Goal: Information Seeking & Learning: Learn about a topic

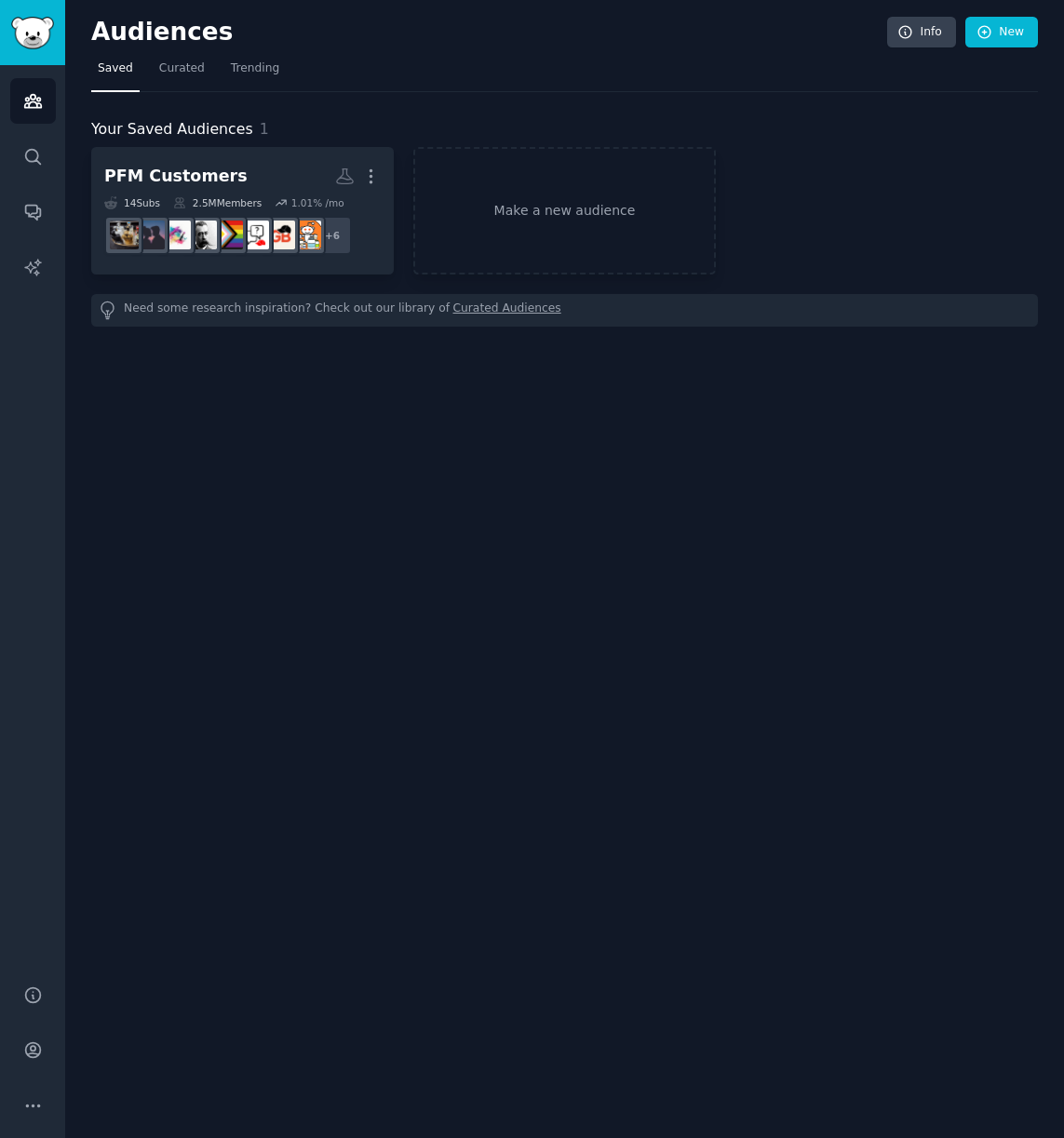
drag, startPoint x: 391, startPoint y: 433, endPoint x: 403, endPoint y: 457, distance: 26.8
click at [389, 450] on div "Audiences Info New Saved Curated Trending Your Saved Audiences 1 PFM Customers …" at bounding box center [565, 569] width 999 height 1138
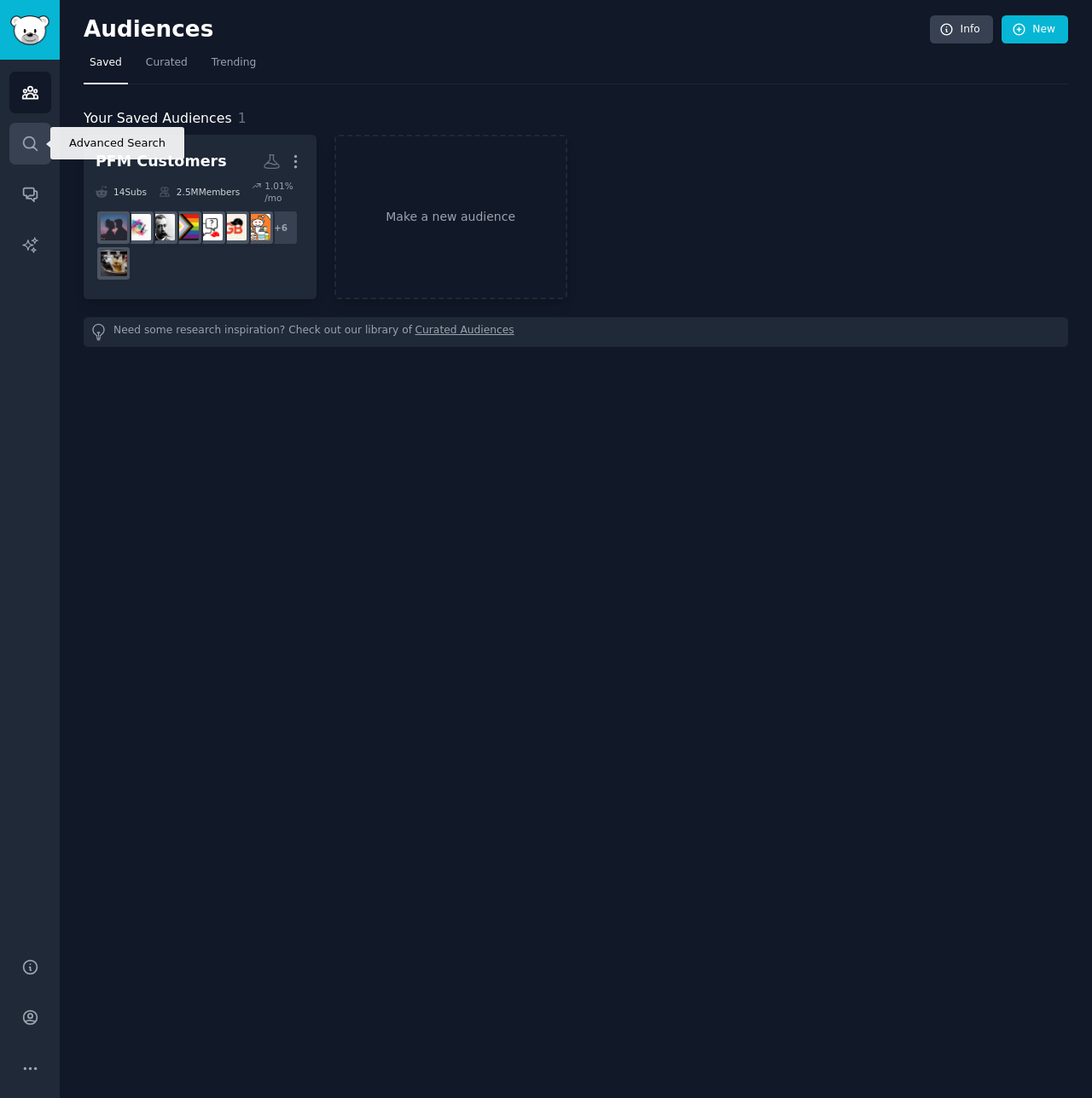
click at [15, 163] on link "Search" at bounding box center [30, 143] width 42 height 42
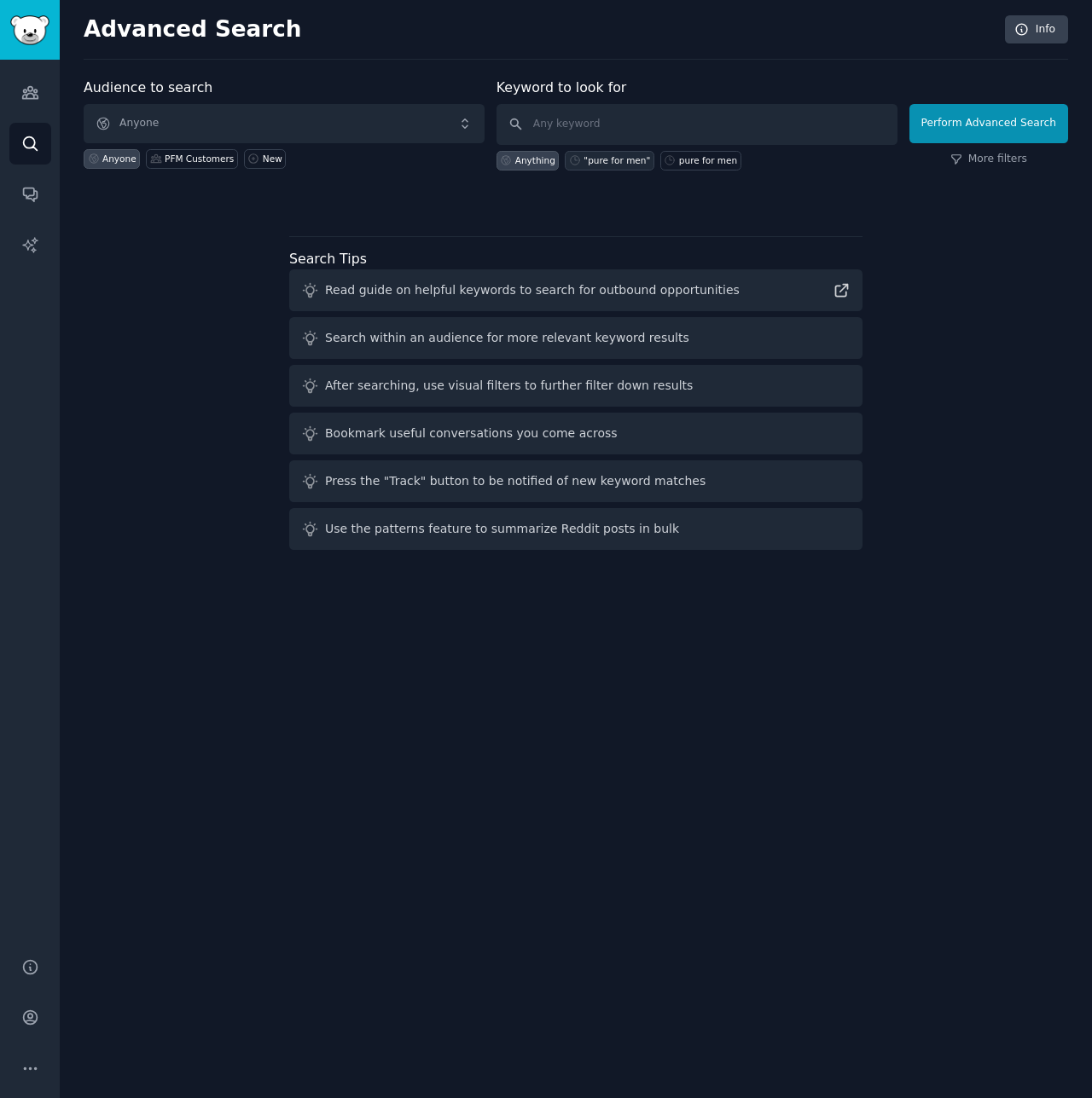
click at [599, 166] on div ""pure for men"" at bounding box center [616, 159] width 67 height 12
type input ""pure for men""
click at [974, 130] on button "Perform Advanced Search" at bounding box center [989, 124] width 159 height 39
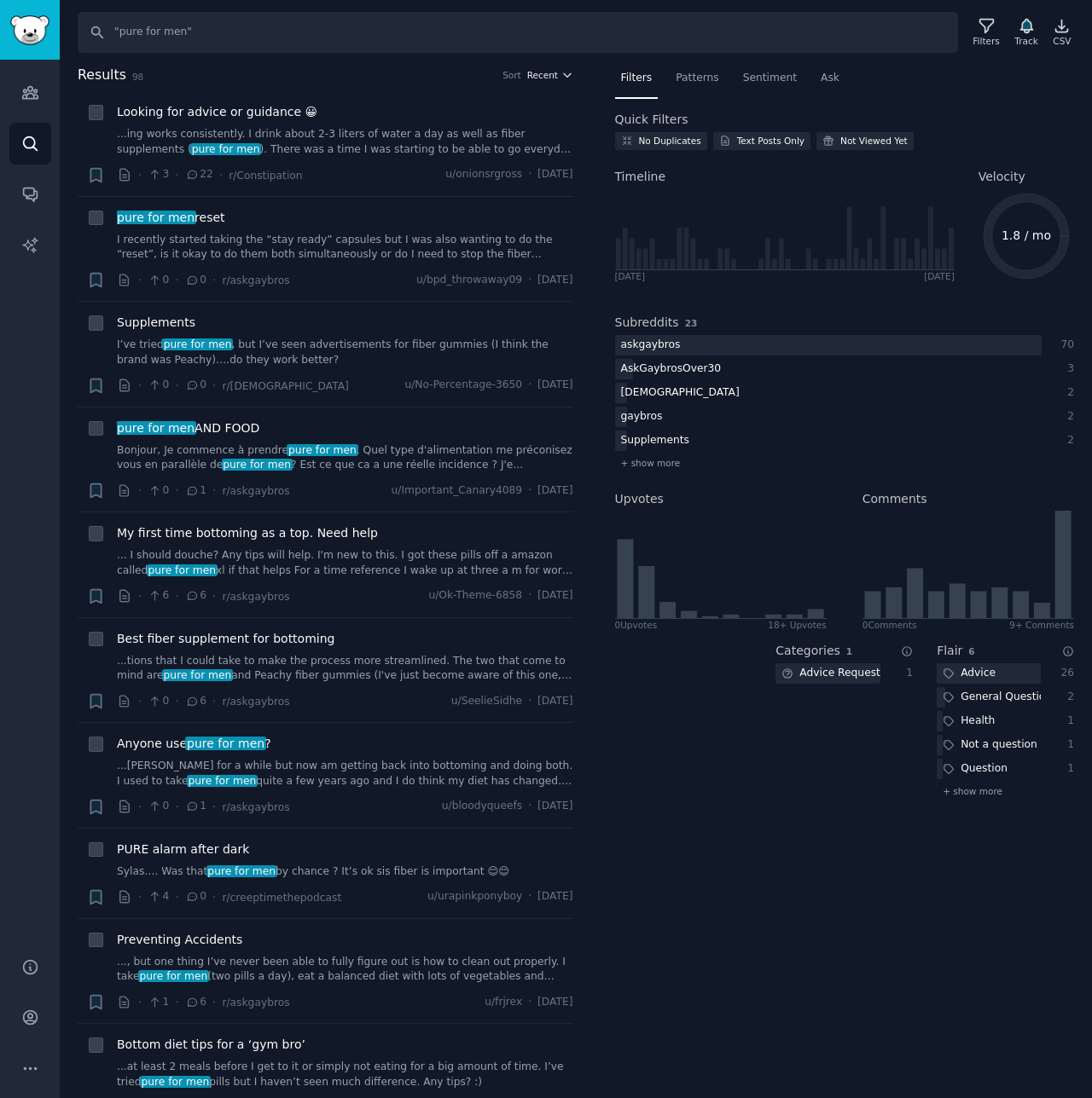
click at [561, 79] on icon "button" at bounding box center [566, 75] width 12 height 12
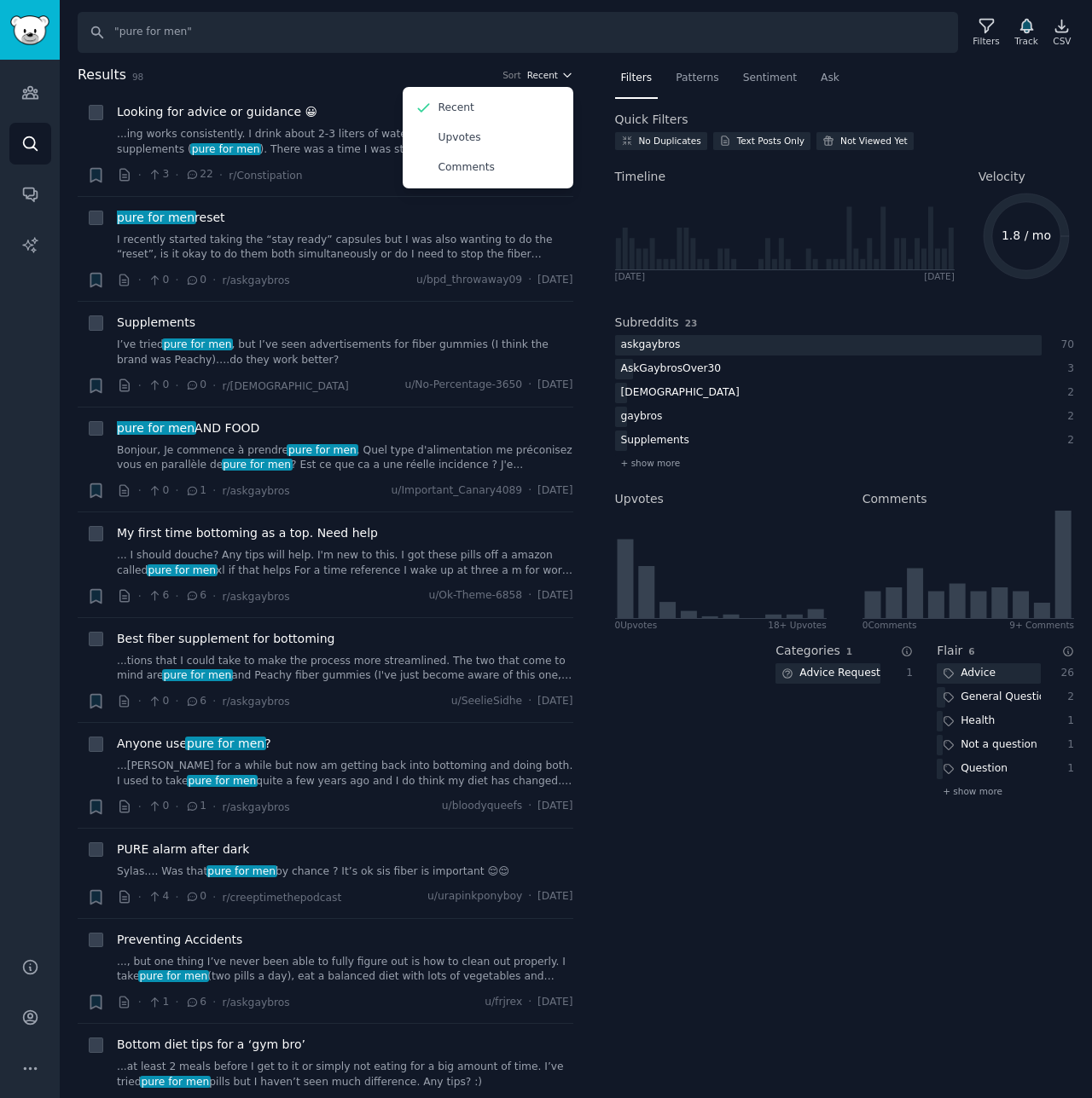
click at [561, 79] on icon "button" at bounding box center [566, 75] width 12 height 12
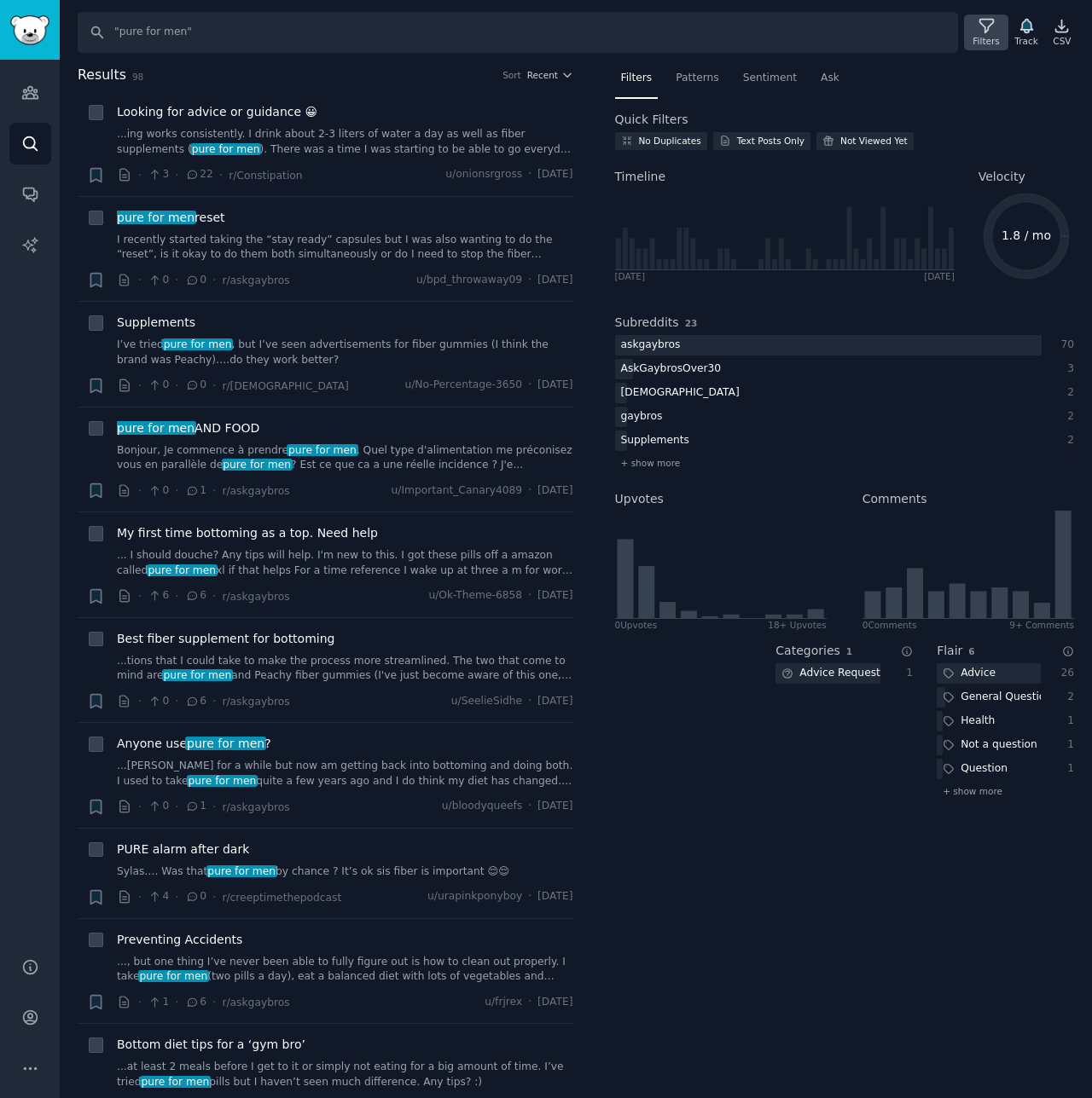
click at [974, 29] on icon at bounding box center [985, 26] width 13 height 13
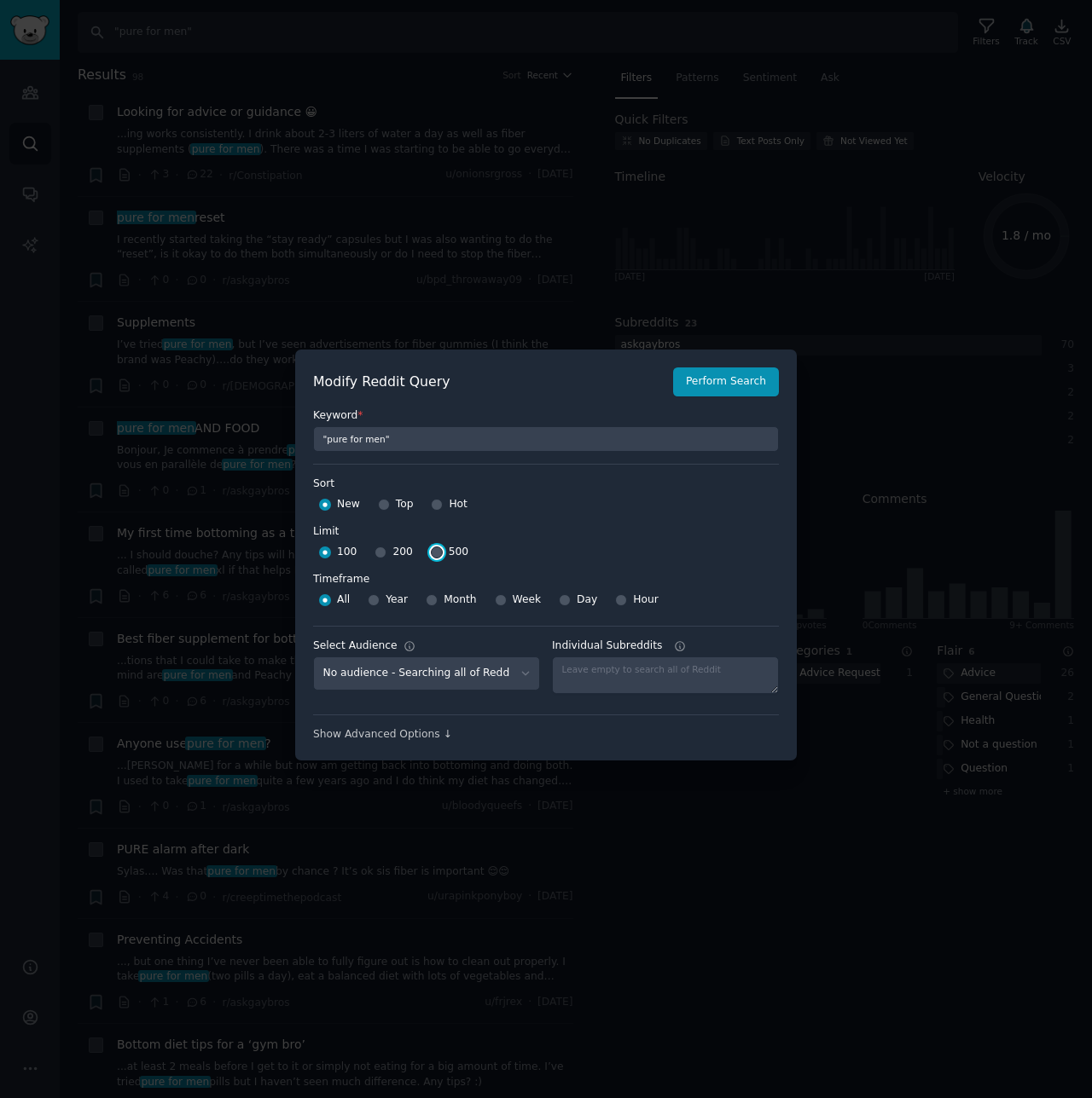
click at [431, 555] on input "500" at bounding box center [436, 552] width 12 height 12
radio input "true"
click at [416, 736] on div "Show Advanced Options ↓" at bounding box center [545, 735] width 466 height 15
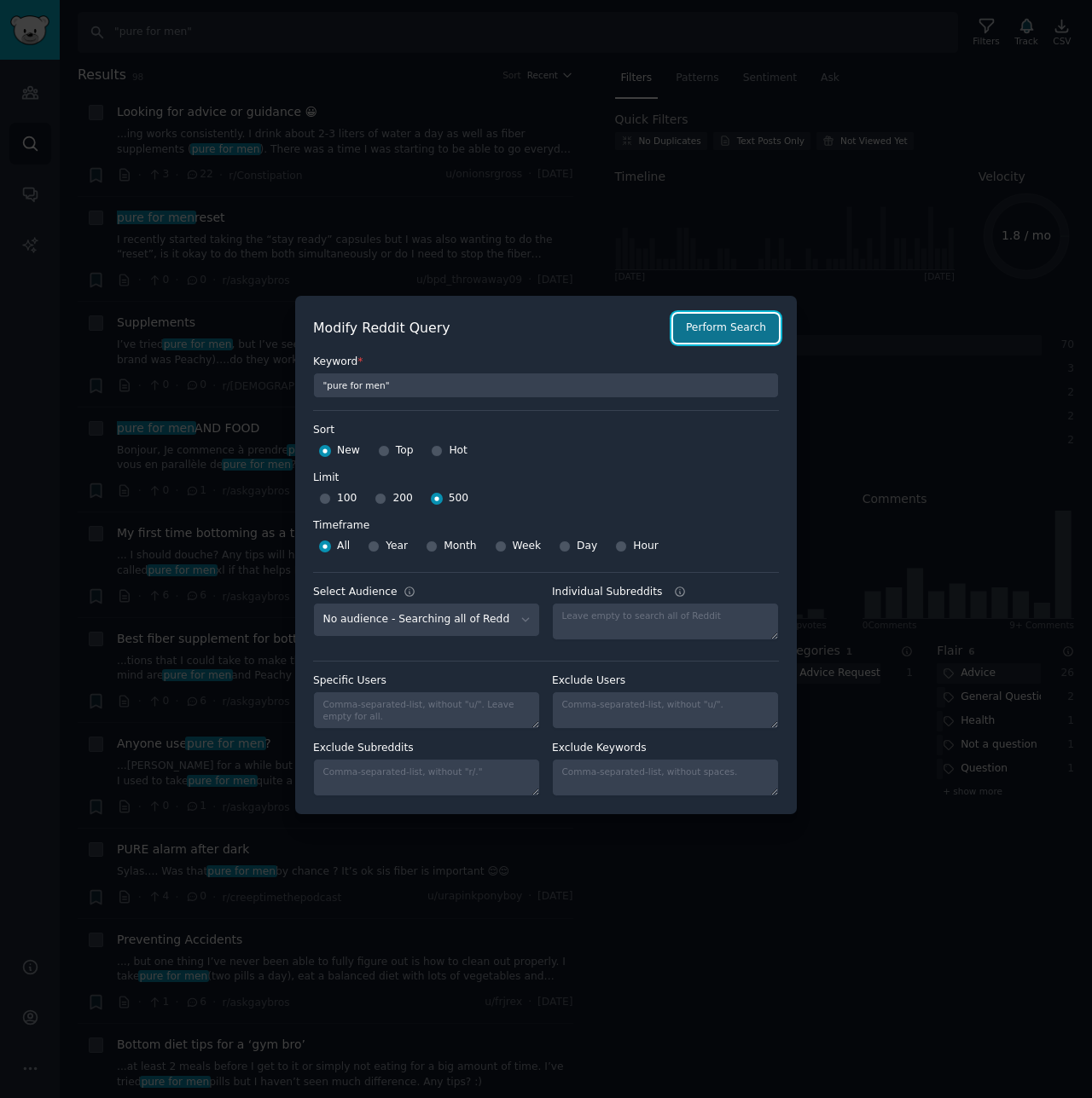
click at [691, 330] on button "Perform Search" at bounding box center [726, 328] width 106 height 29
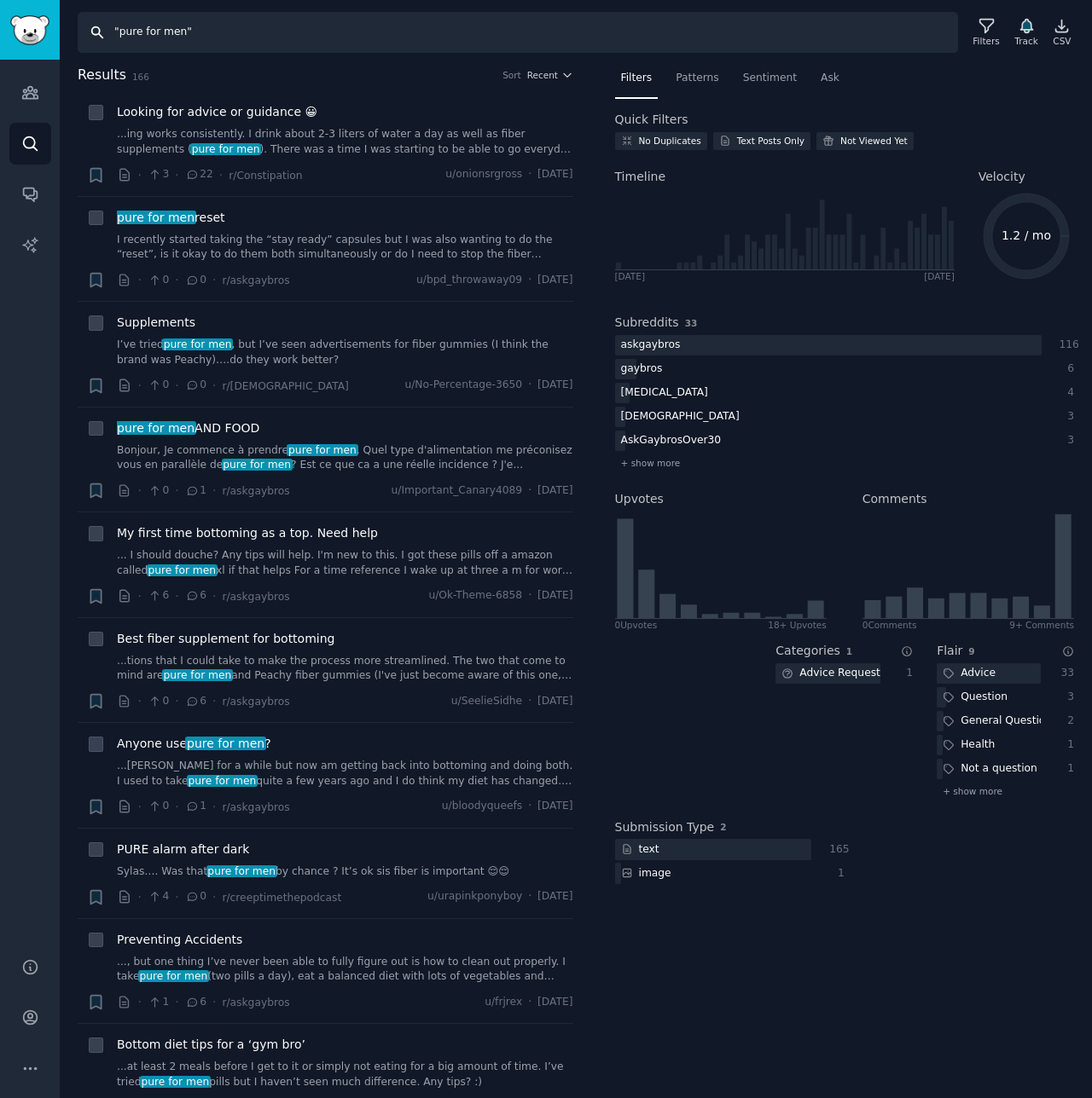
click at [127, 34] on input ""pure for men"" at bounding box center [517, 32] width 880 height 41
click at [171, 37] on input ""Pure for men"" at bounding box center [517, 32] width 880 height 41
click at [825, 28] on input ""Pure for Men"" at bounding box center [517, 32] width 880 height 41
type input ""Pure for Men""
click at [974, 33] on div "Filters" at bounding box center [986, 32] width 45 height 36
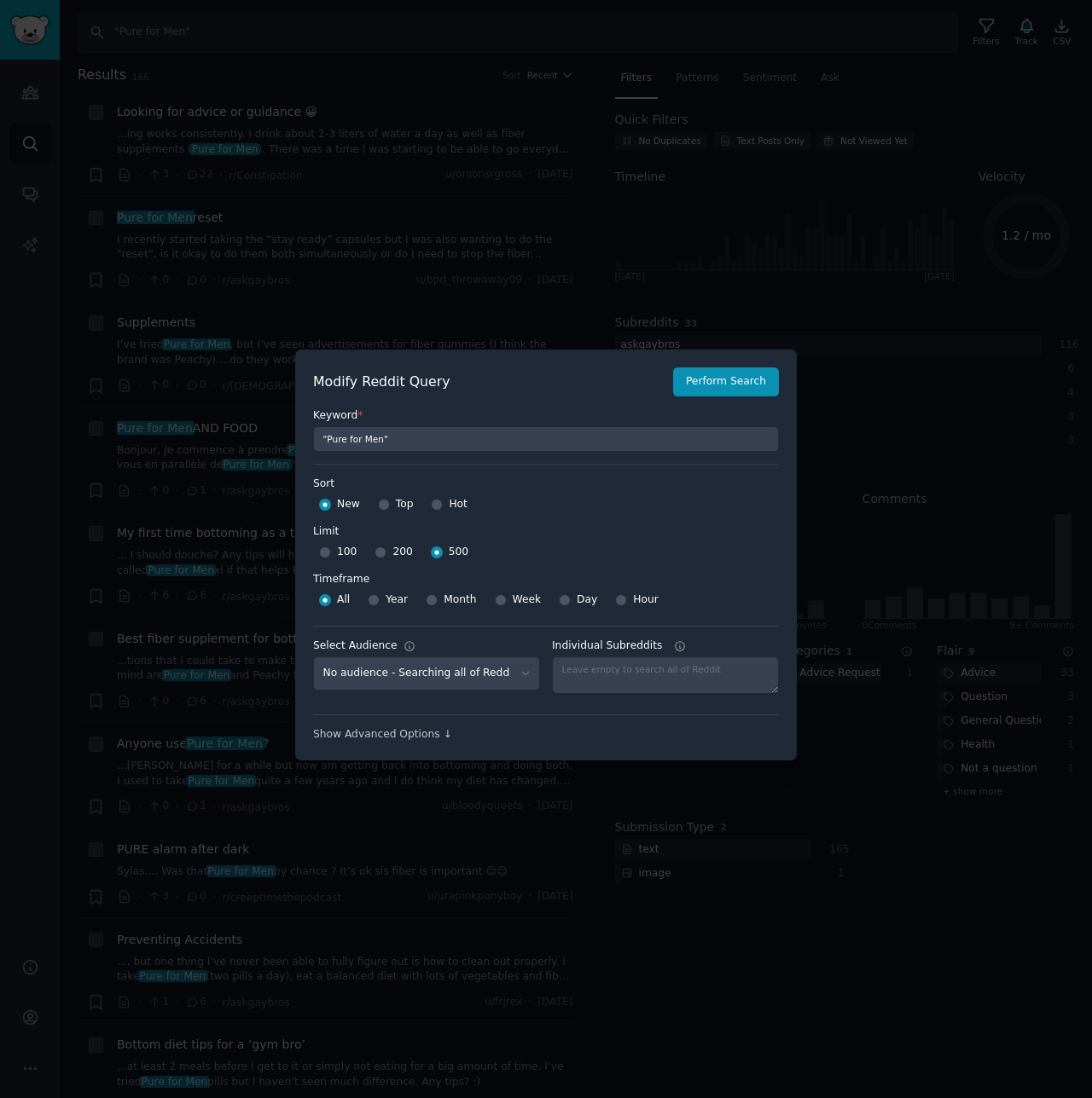
click at [395, 551] on span "200" at bounding box center [403, 552] width 20 height 15
click at [387, 551] on input "200" at bounding box center [379, 552] width 12 height 12
radio input "true"
click at [431, 557] on div at bounding box center [436, 552] width 12 height 15
click at [433, 556] on input "500" at bounding box center [436, 552] width 12 height 12
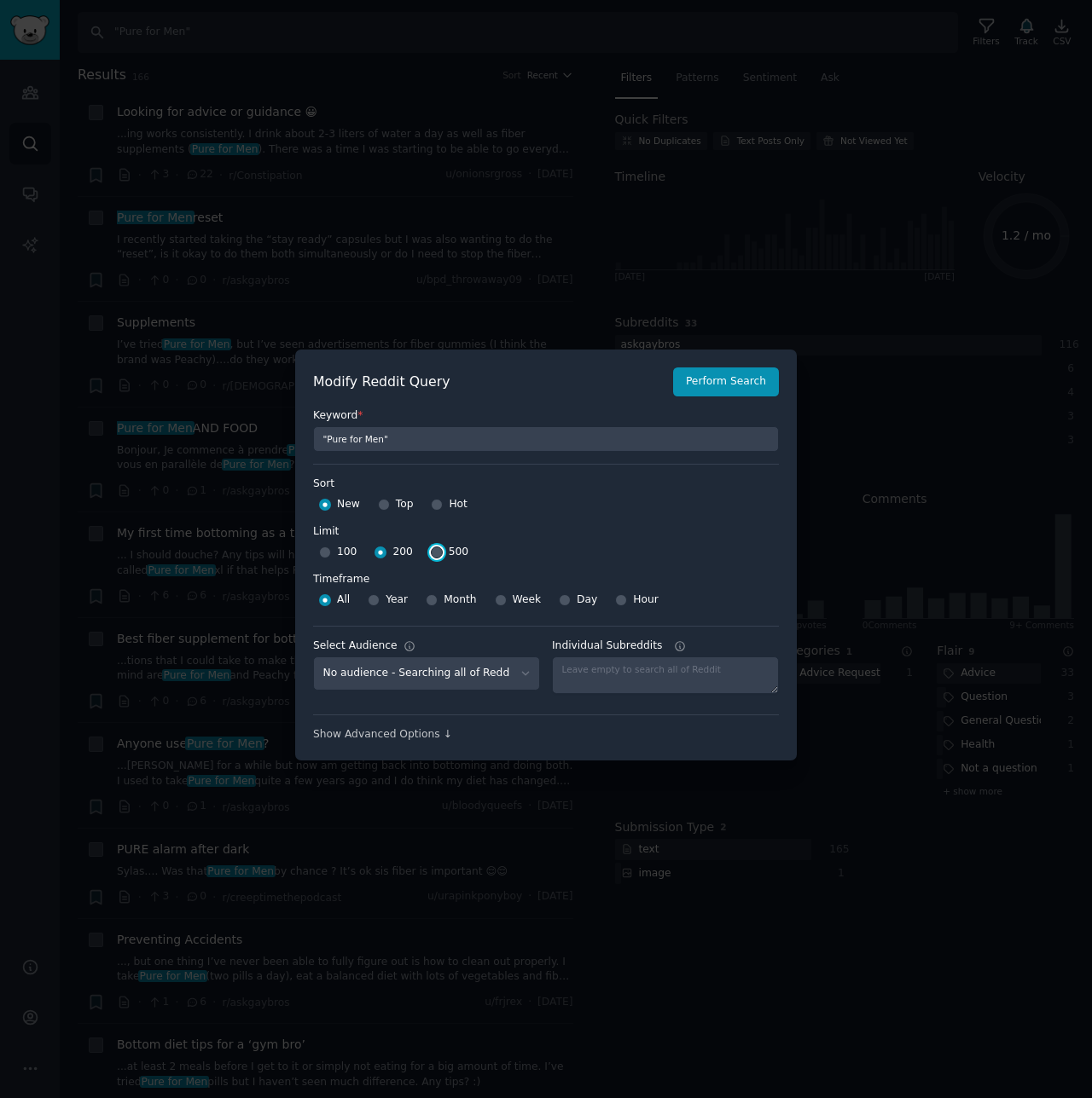
radio input "true"
click at [406, 744] on div "Modify Reddit Query Perform Search Keyword * "Pure for Men" Sort Sort New Top H…" at bounding box center [545, 556] width 501 height 411
click at [412, 730] on div "Show Advanced Options ↓" at bounding box center [545, 735] width 466 height 15
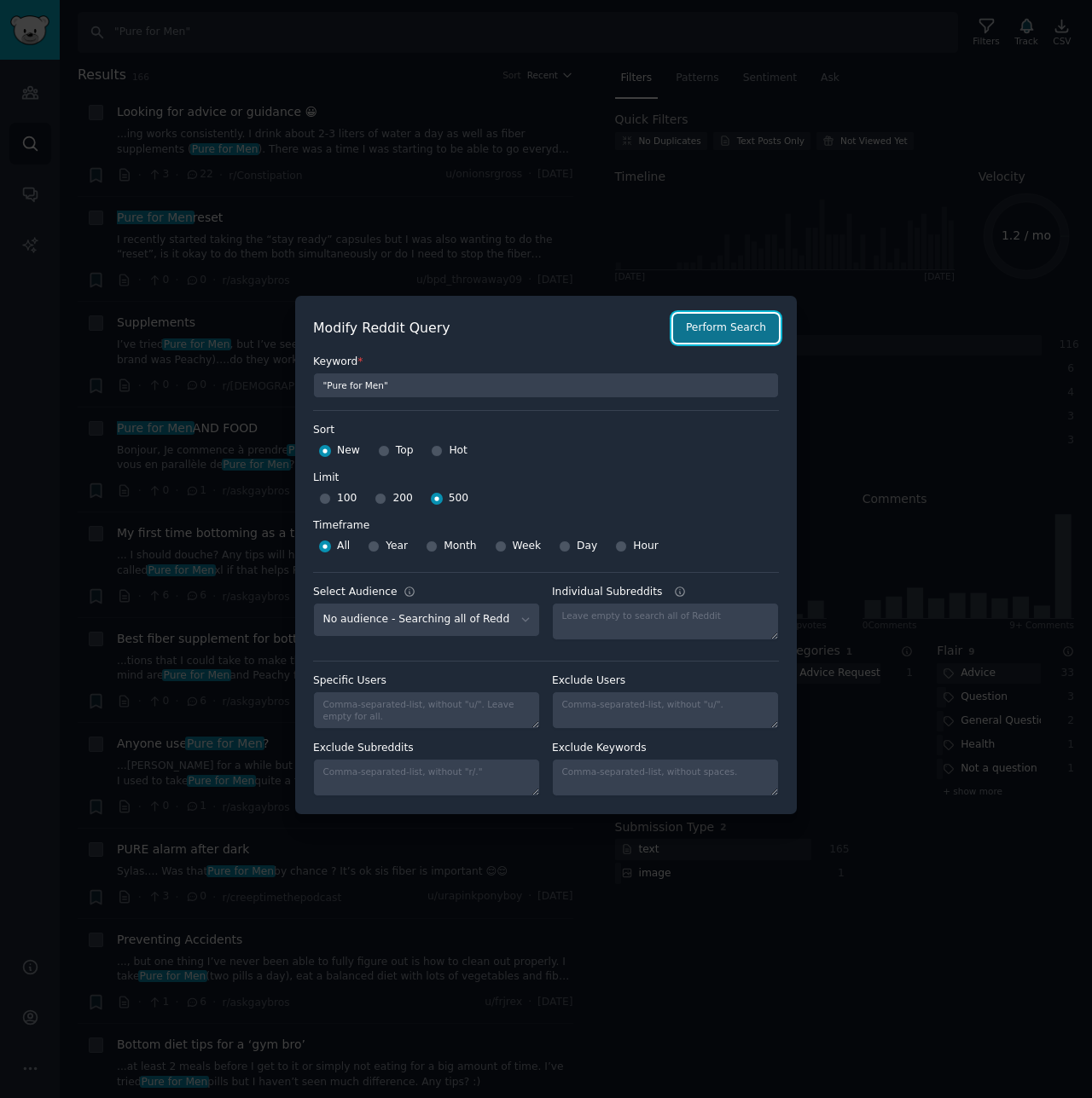
click at [740, 329] on button "Perform Search" at bounding box center [726, 328] width 106 height 29
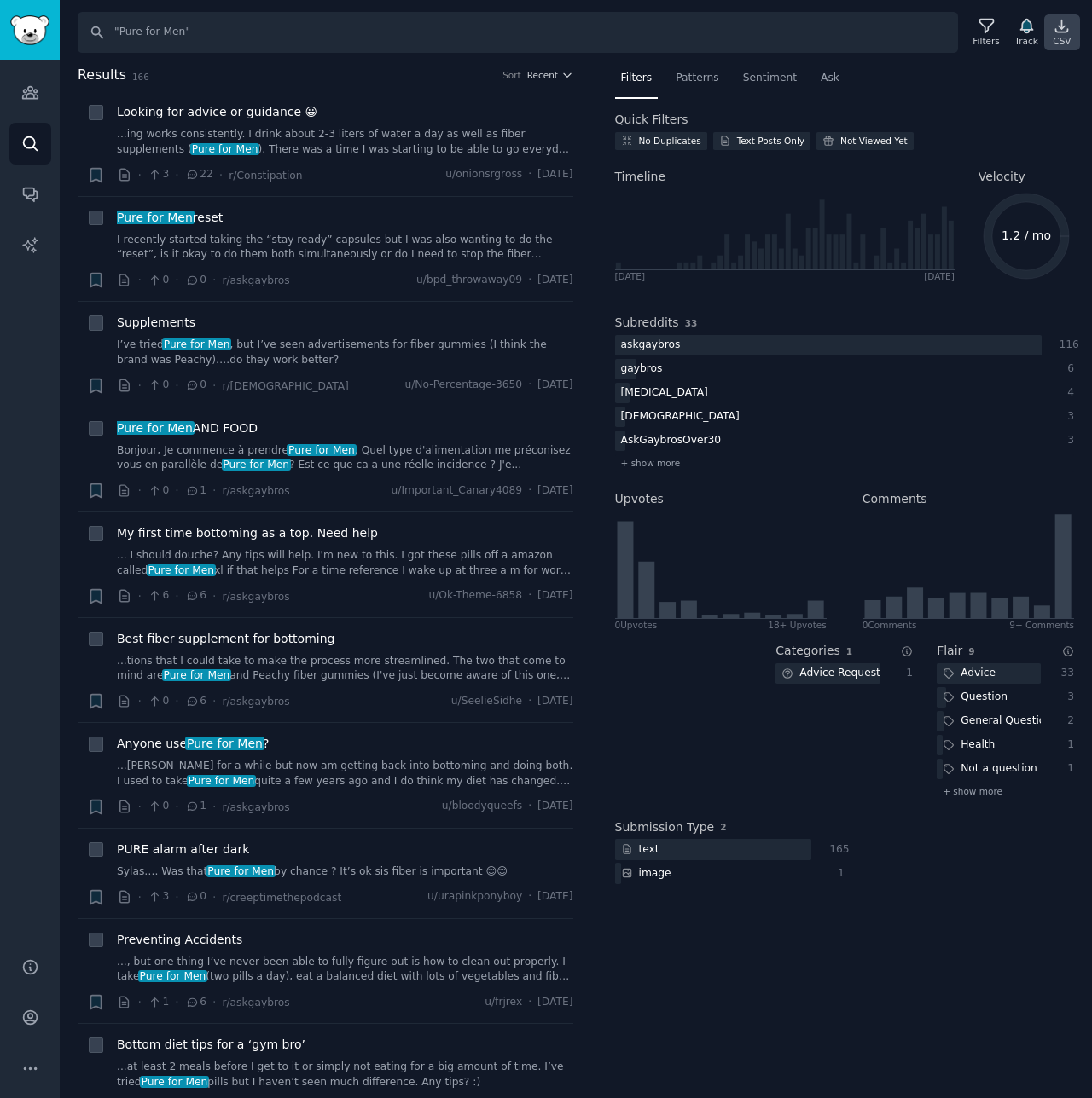
click at [974, 28] on icon at bounding box center [1062, 26] width 12 height 12
click at [974, 42] on div "CSV" at bounding box center [1062, 40] width 18 height 12
